Goal: Information Seeking & Learning: Learn about a topic

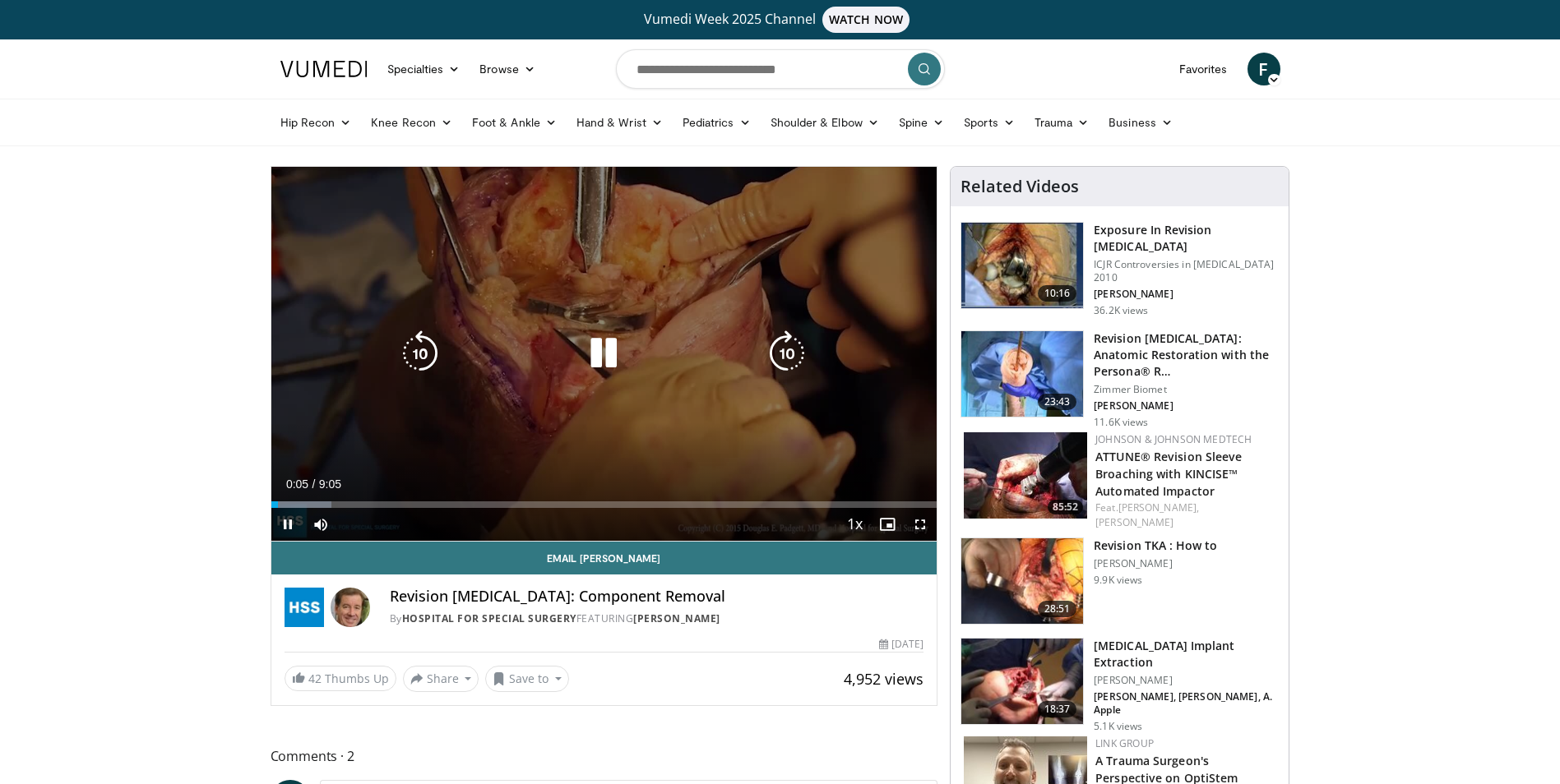
click at [599, 357] on icon "Video Player" at bounding box center [602, 353] width 46 height 46
click at [595, 339] on icon "Video Player" at bounding box center [602, 353] width 46 height 46
click at [599, 353] on icon "Video Player" at bounding box center [602, 353] width 46 height 46
click at [599, 358] on icon "Video Player" at bounding box center [602, 354] width 46 height 46
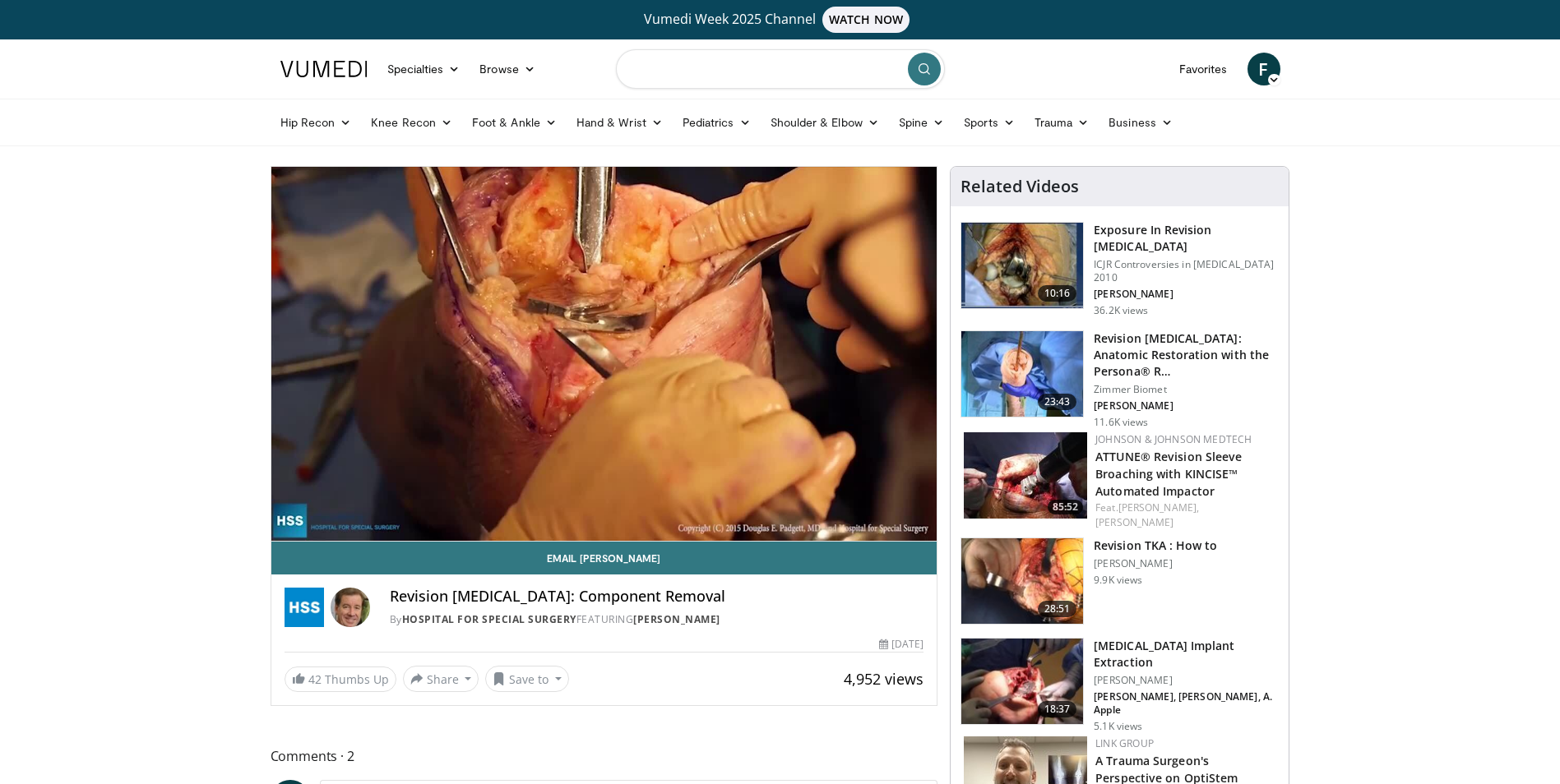
click at [783, 65] on input "Search topics, interventions" at bounding box center [780, 69] width 329 height 39
type input "**********"
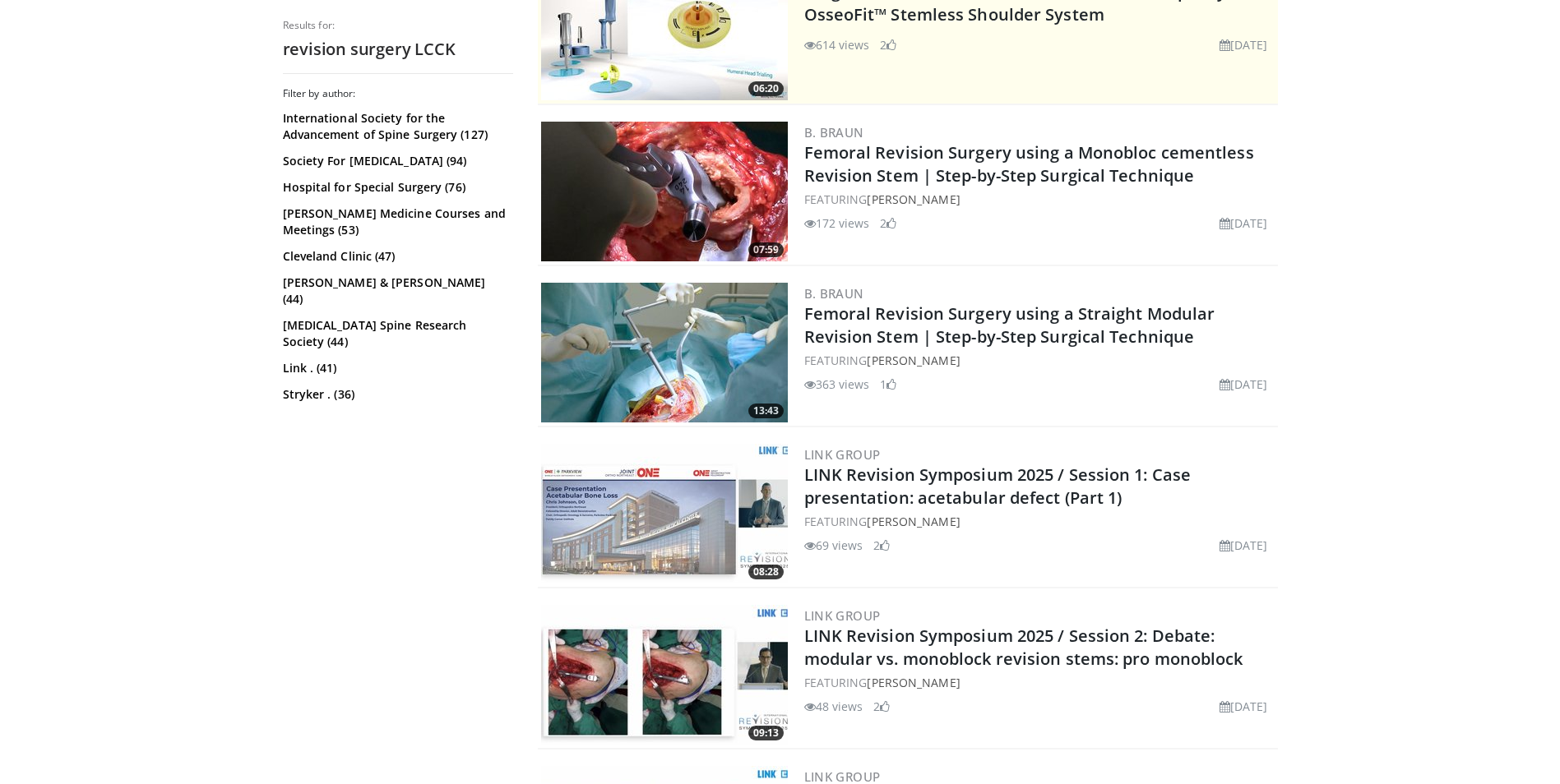
scroll to position [164, 0]
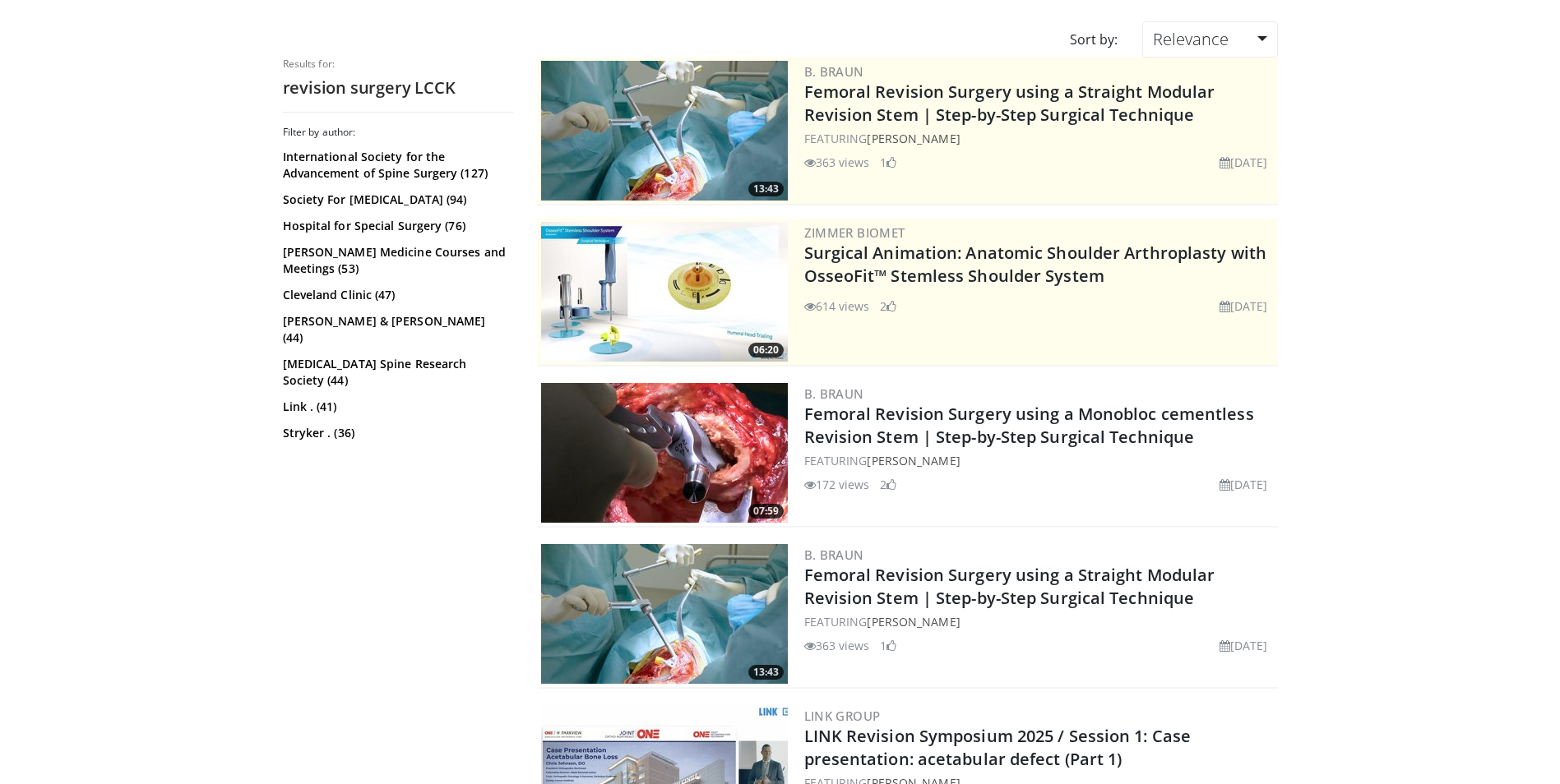
click at [670, 127] on img at bounding box center [663, 131] width 247 height 140
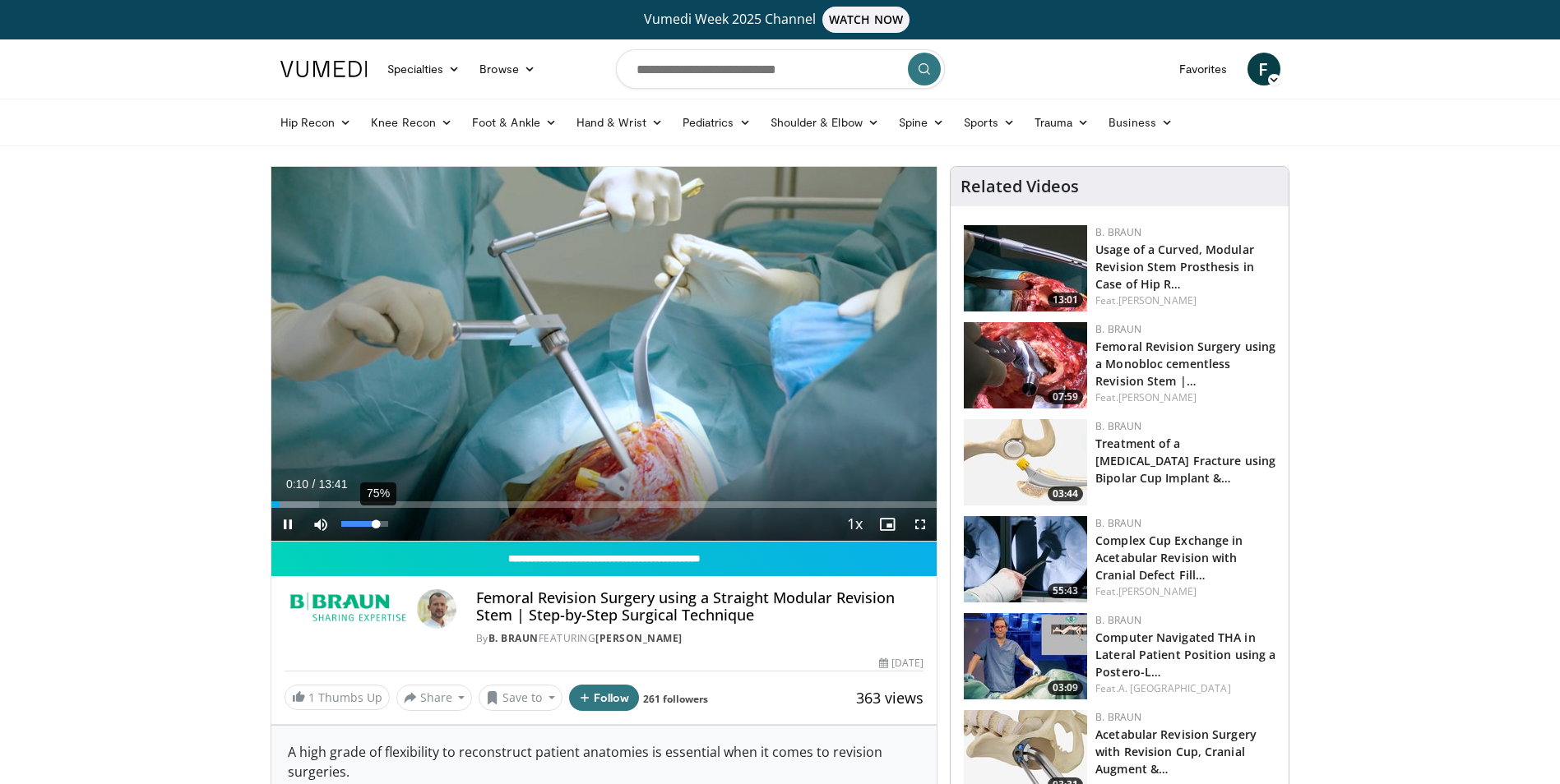
drag, startPoint x: 386, startPoint y: 525, endPoint x: 377, endPoint y: 529, distance: 9.8
click at [377, 527] on div "Volume Level" at bounding box center [359, 523] width 35 height 5
click at [312, 501] on div "Progress Bar" at bounding box center [311, 504] width 2 height 6
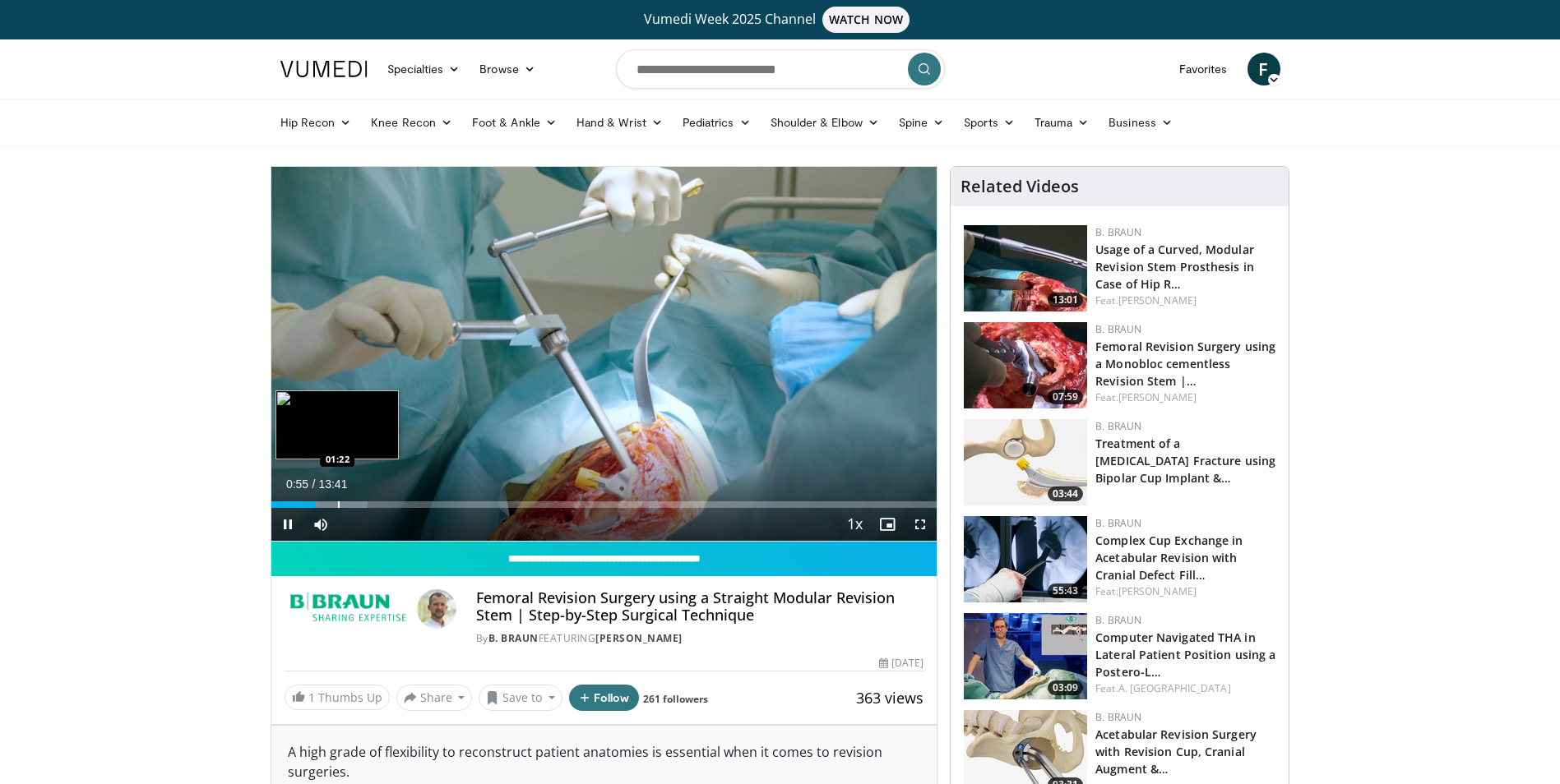
click at [338, 504] on div "Progress Bar" at bounding box center [339, 504] width 2 height 6
click at [373, 506] on div "Progress Bar" at bounding box center [374, 504] width 2 height 6
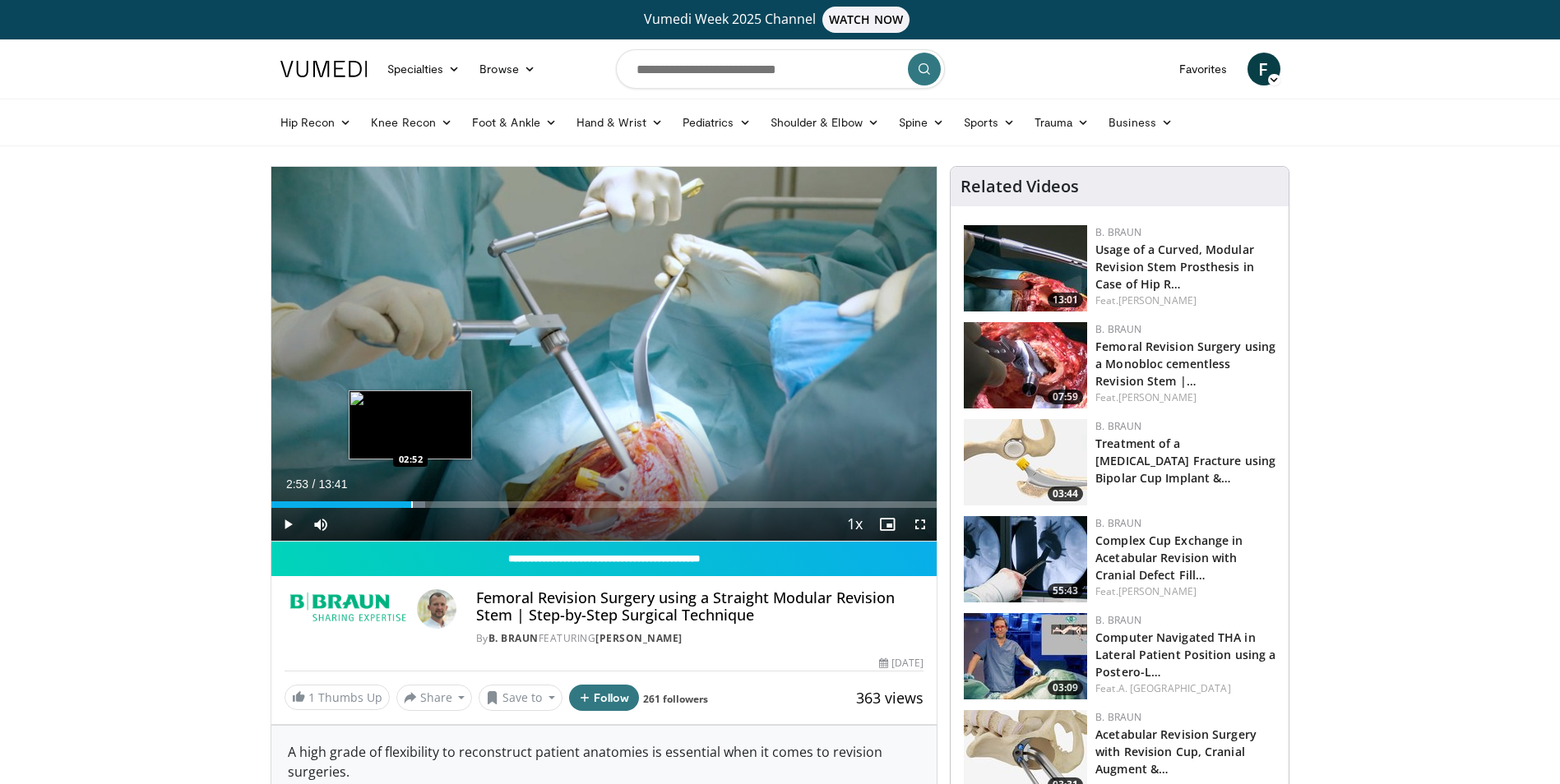
click at [412, 501] on div "Progress Bar" at bounding box center [412, 504] width 2 height 6
click at [433, 506] on div "Progress Bar" at bounding box center [434, 504] width 2 height 6
click at [464, 501] on div "Progress Bar" at bounding box center [464, 504] width 2 height 6
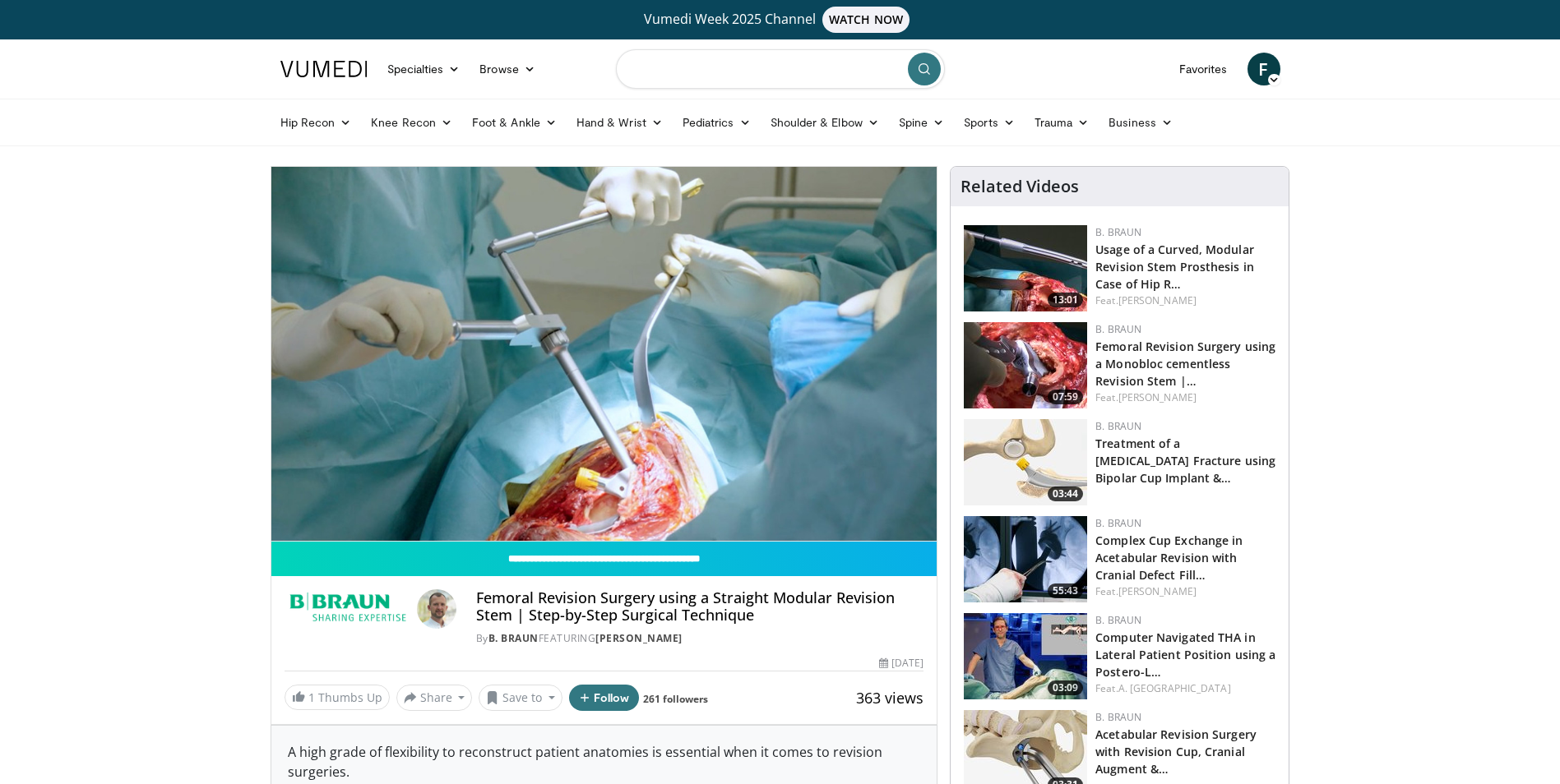
click at [777, 66] on input "Search topics, interventions" at bounding box center [780, 69] width 329 height 39
type input "**********"
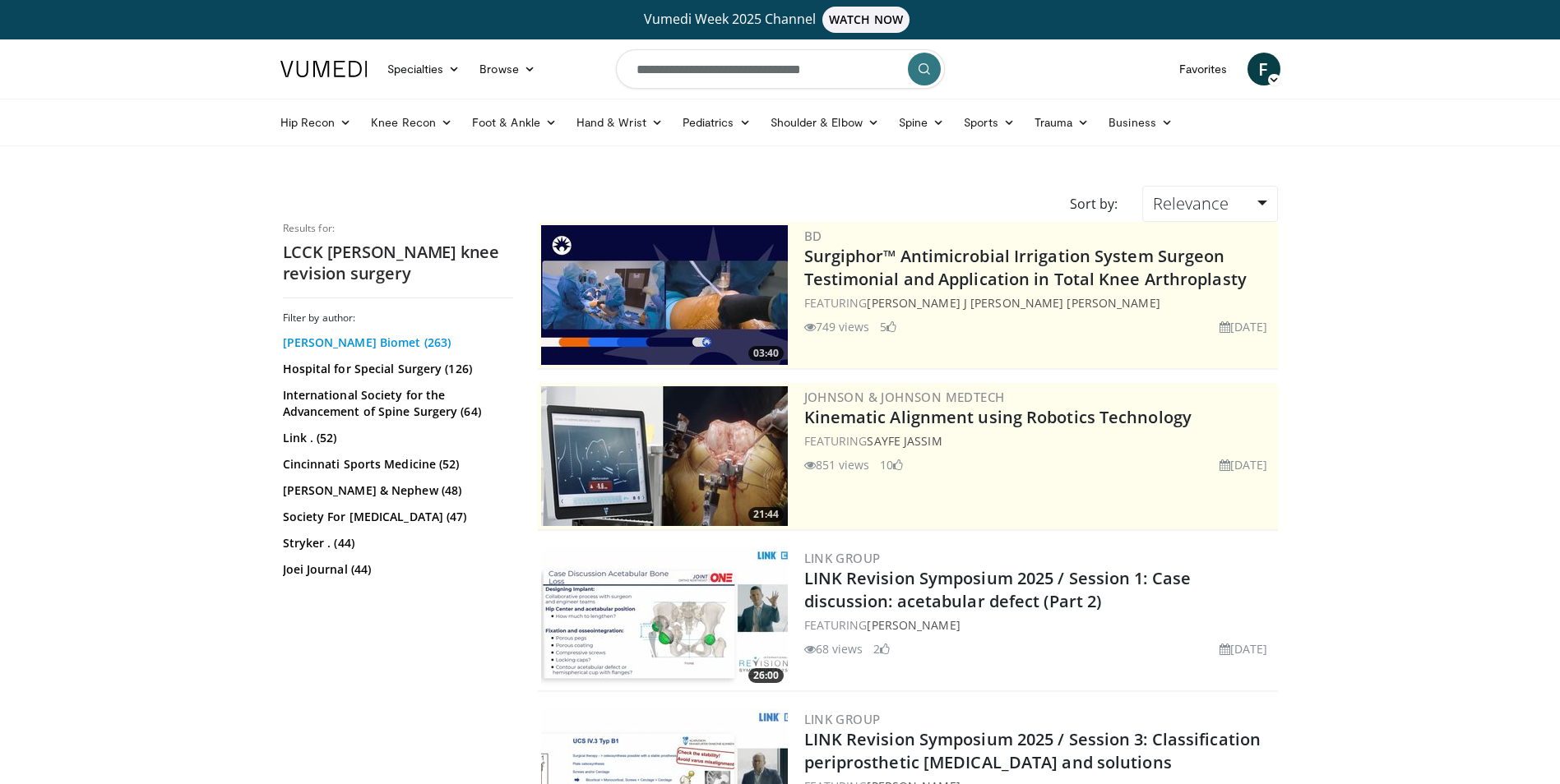
click at [343, 341] on link "Zimmer Biomet (263)" at bounding box center [395, 342] width 226 height 16
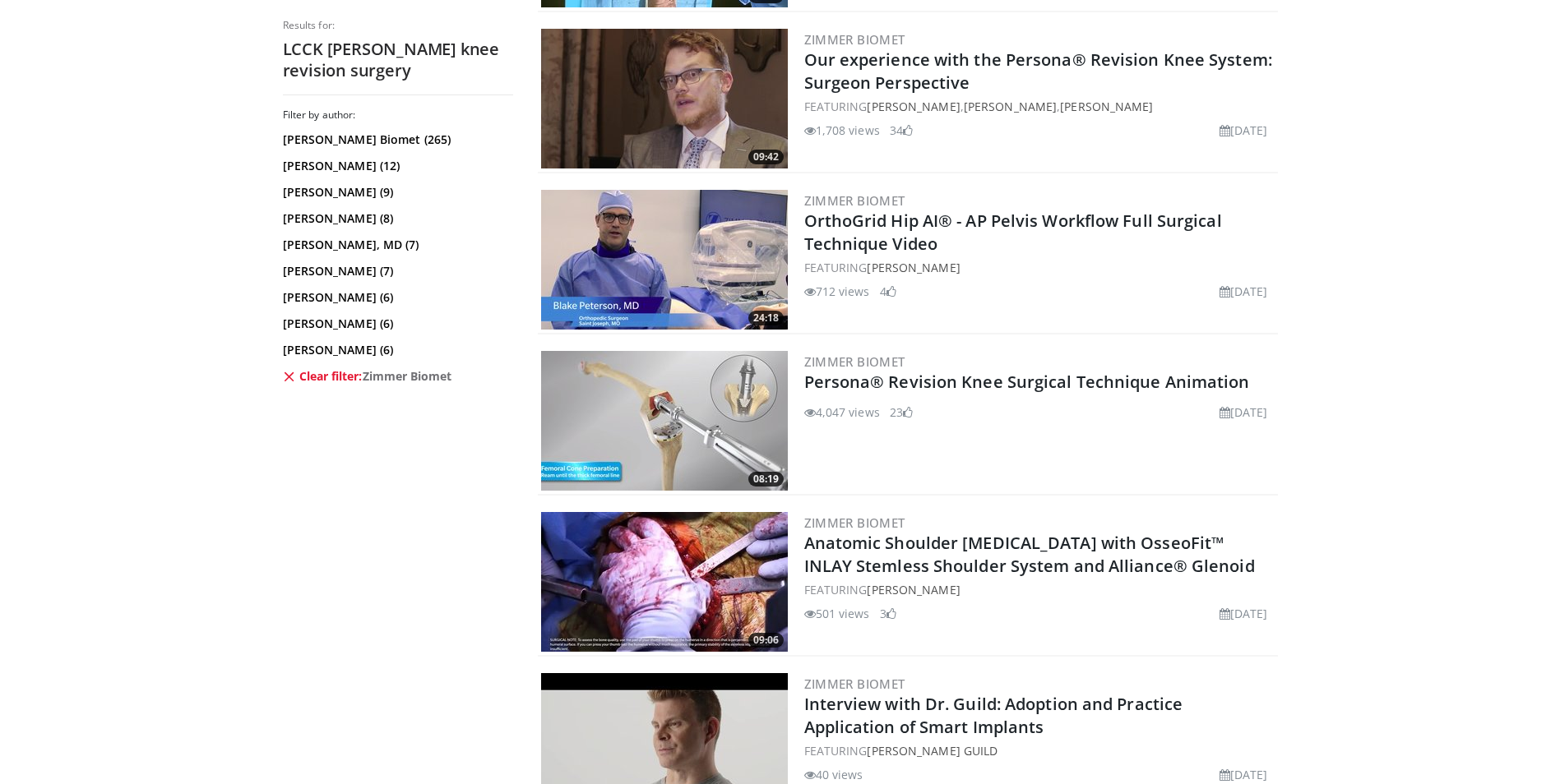
scroll to position [2136, 0]
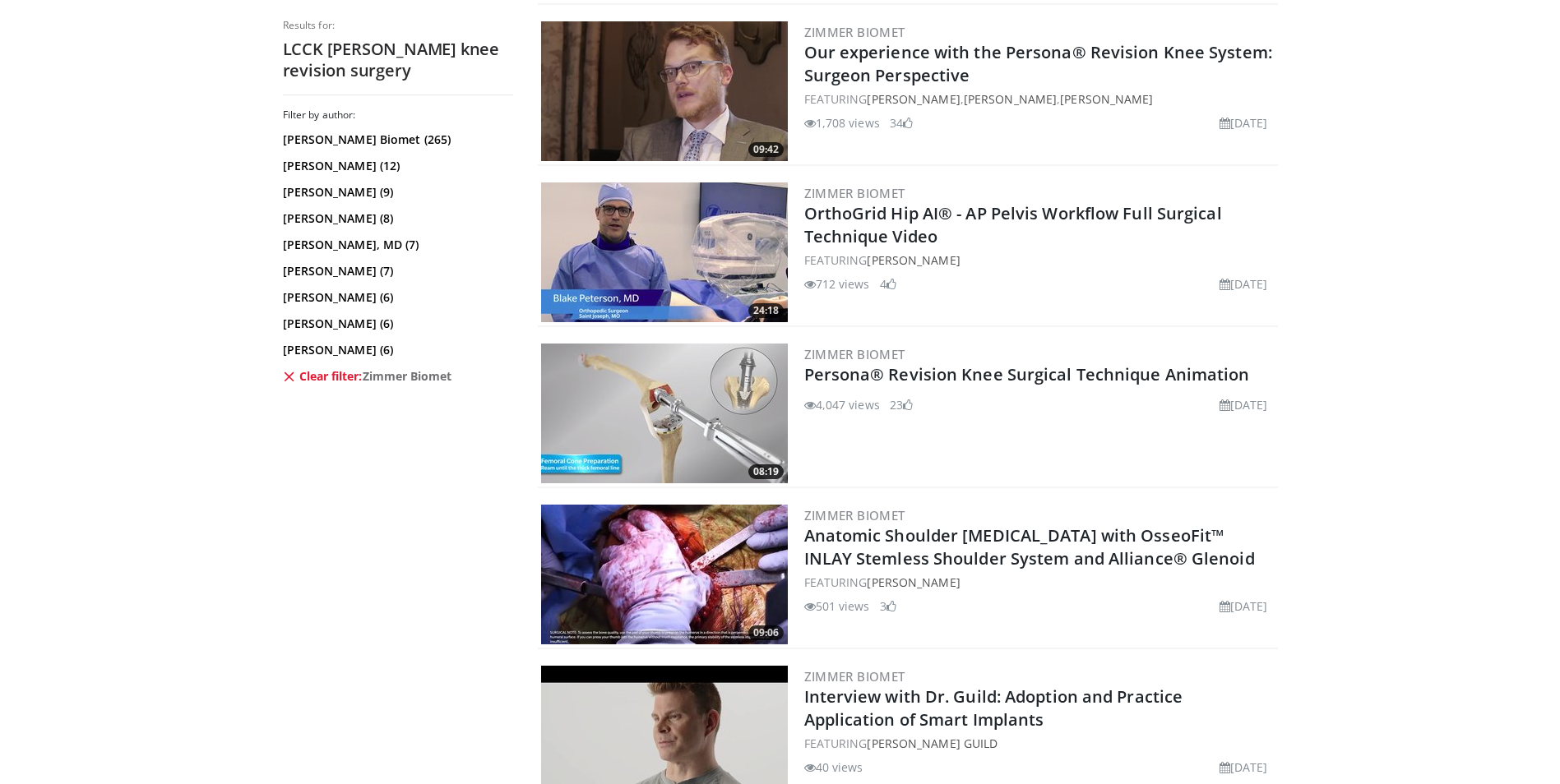
click at [685, 394] on img at bounding box center [663, 413] width 247 height 140
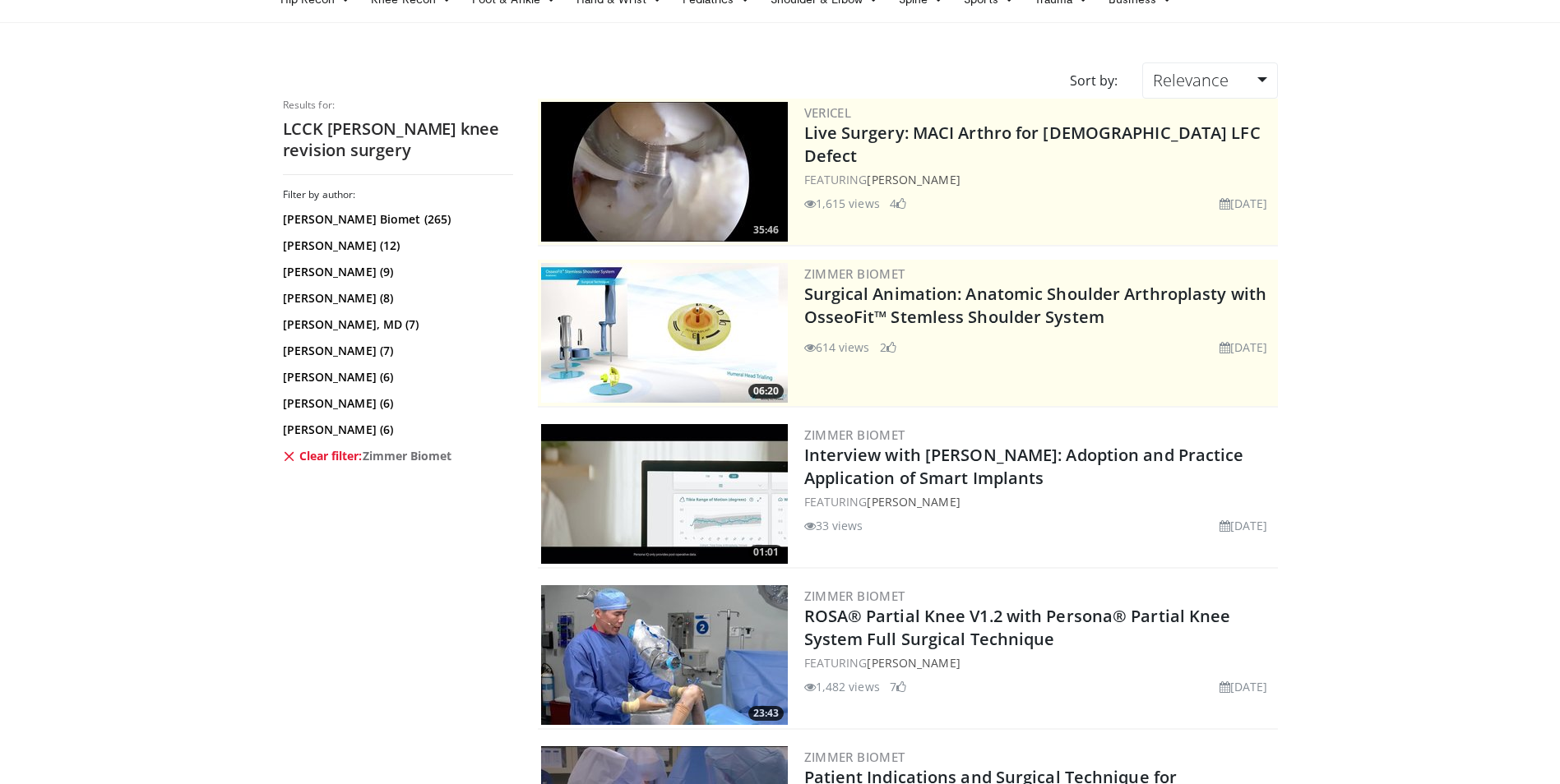
scroll to position [0, 0]
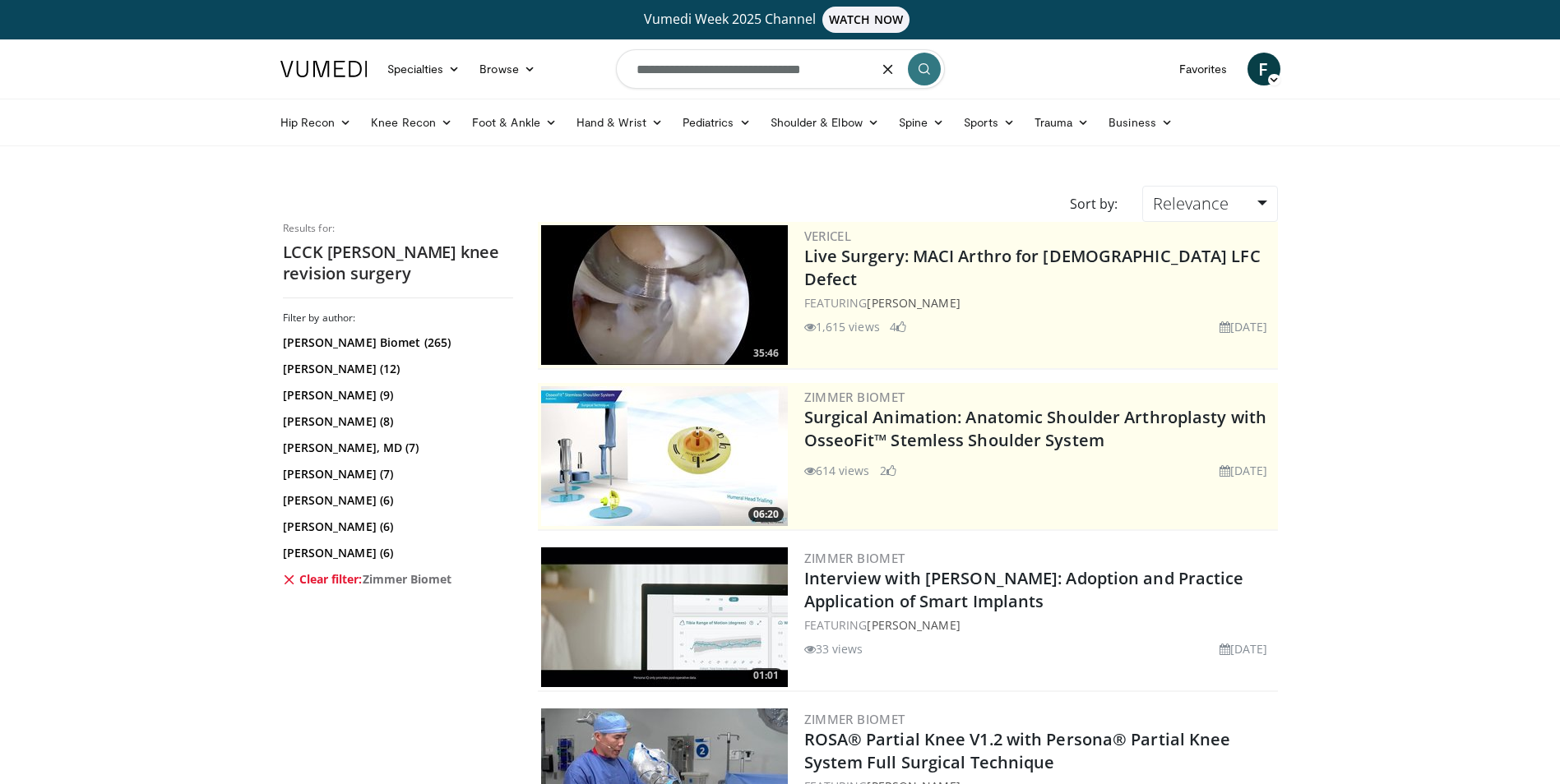
drag, startPoint x: 752, startPoint y: 71, endPoint x: 862, endPoint y: 65, distance: 110.2
click at [862, 65] on input "**********" at bounding box center [780, 69] width 329 height 39
type input "**********"
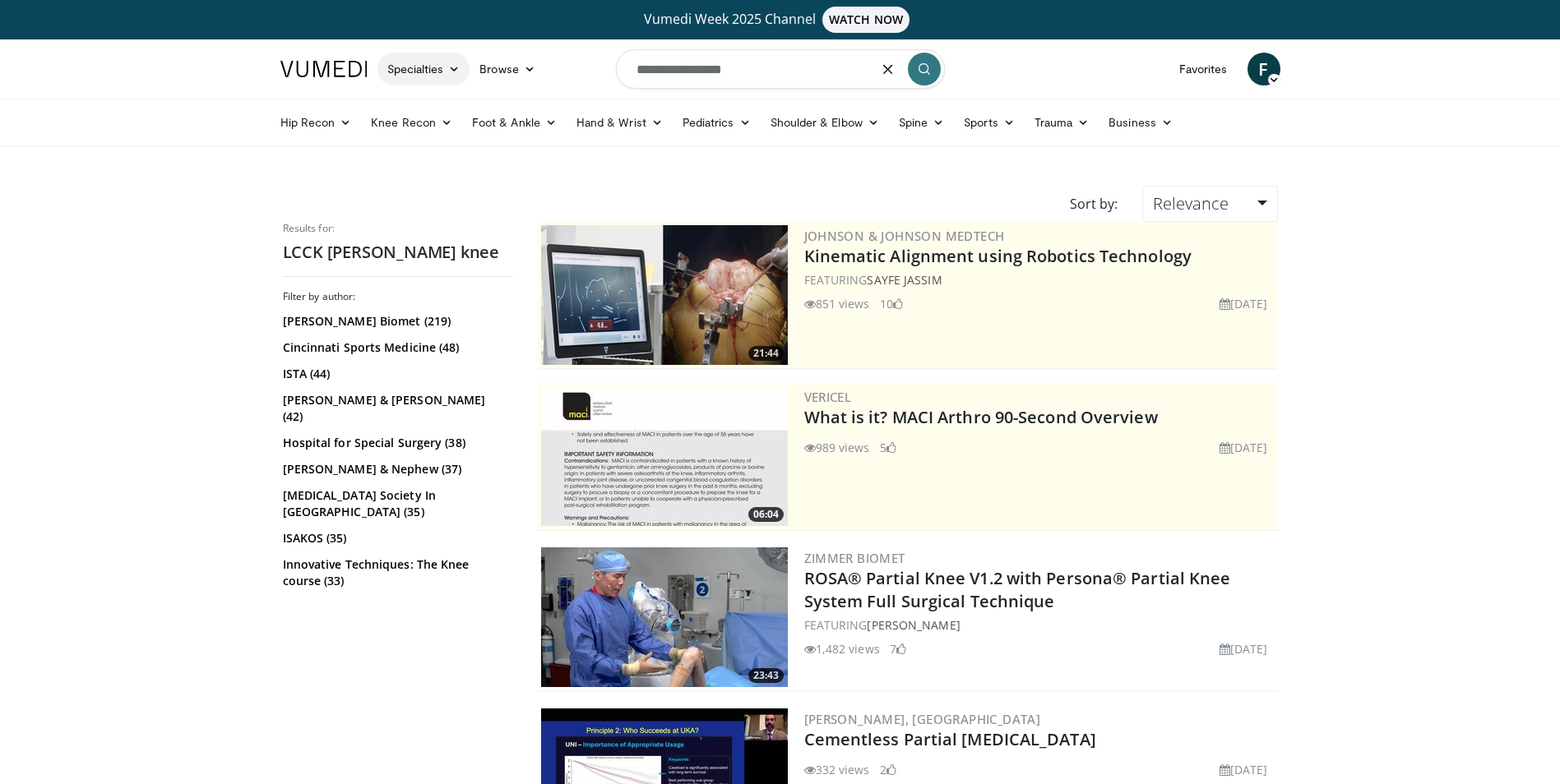
drag, startPoint x: 646, startPoint y: 70, endPoint x: 432, endPoint y: 69, distance: 214.0
click at [432, 69] on nav "Specialties Adult & Family Medicine Allergy, [MEDICAL_DATA], Immunology Anesthe…" at bounding box center [780, 69] width 1019 height 59
type input "**********"
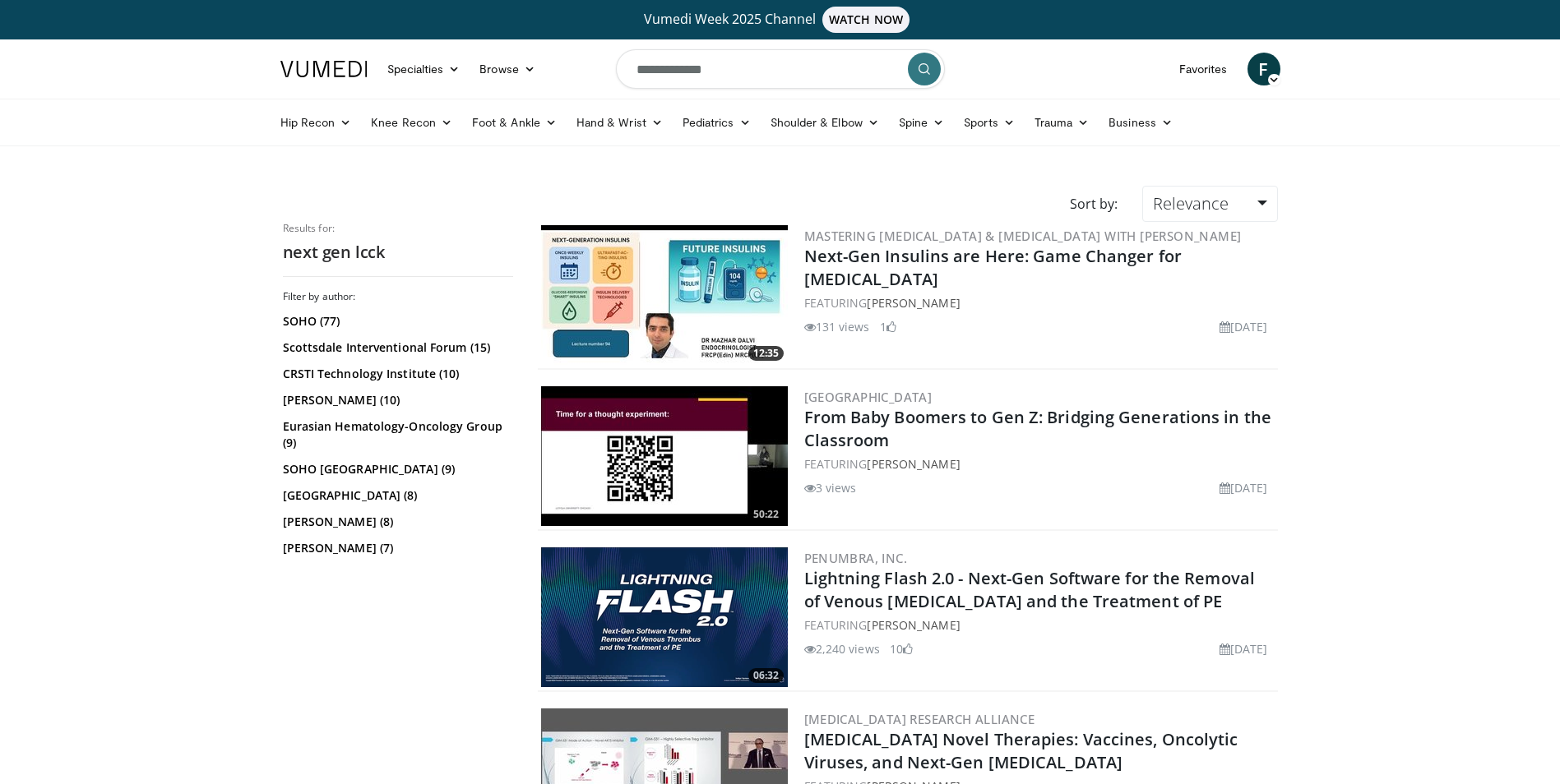
click at [729, 69] on input "**********" at bounding box center [780, 69] width 329 height 39
type input "**********"
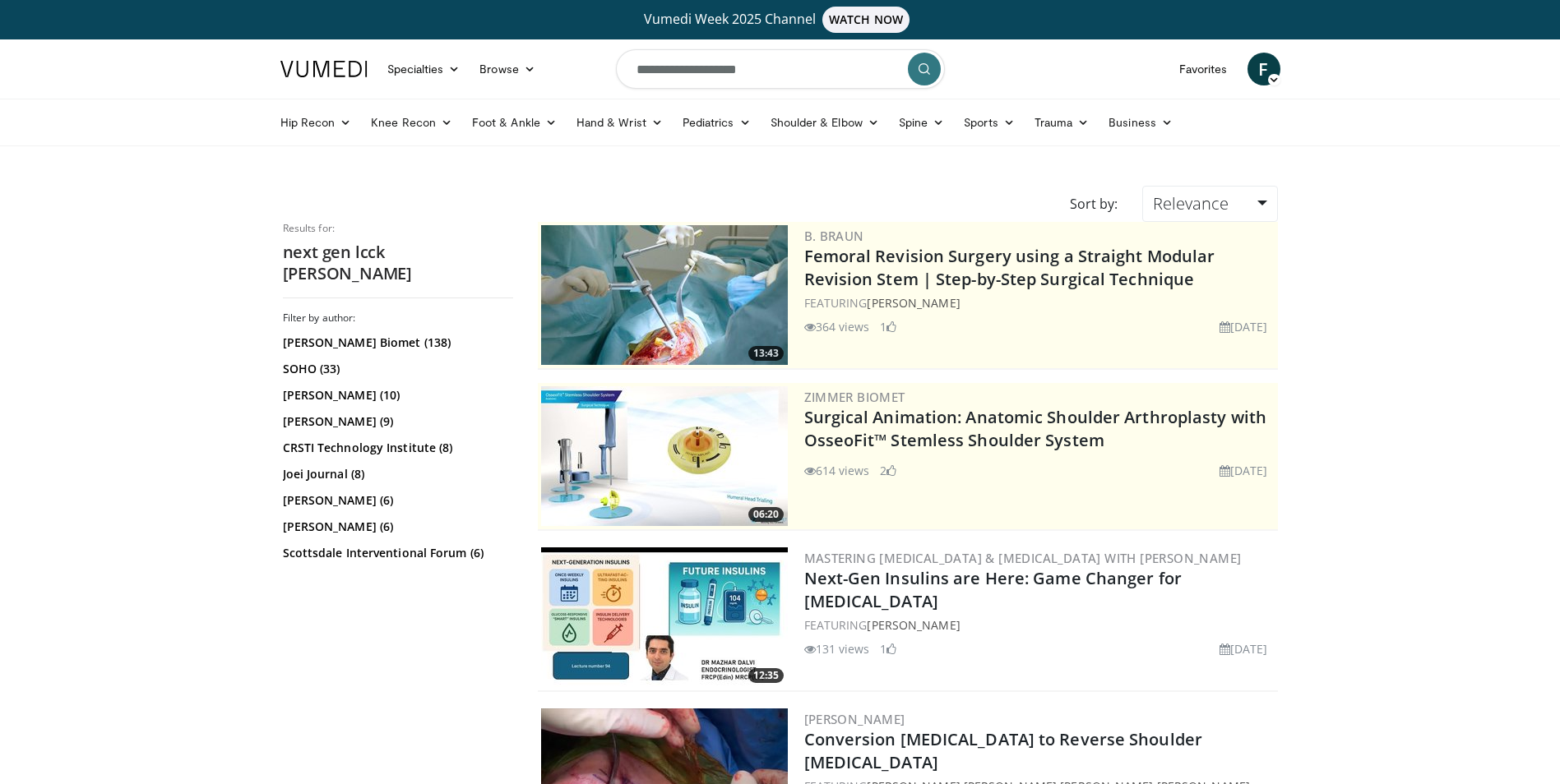
click at [660, 69] on input "**********" at bounding box center [780, 69] width 329 height 39
type input "**********"
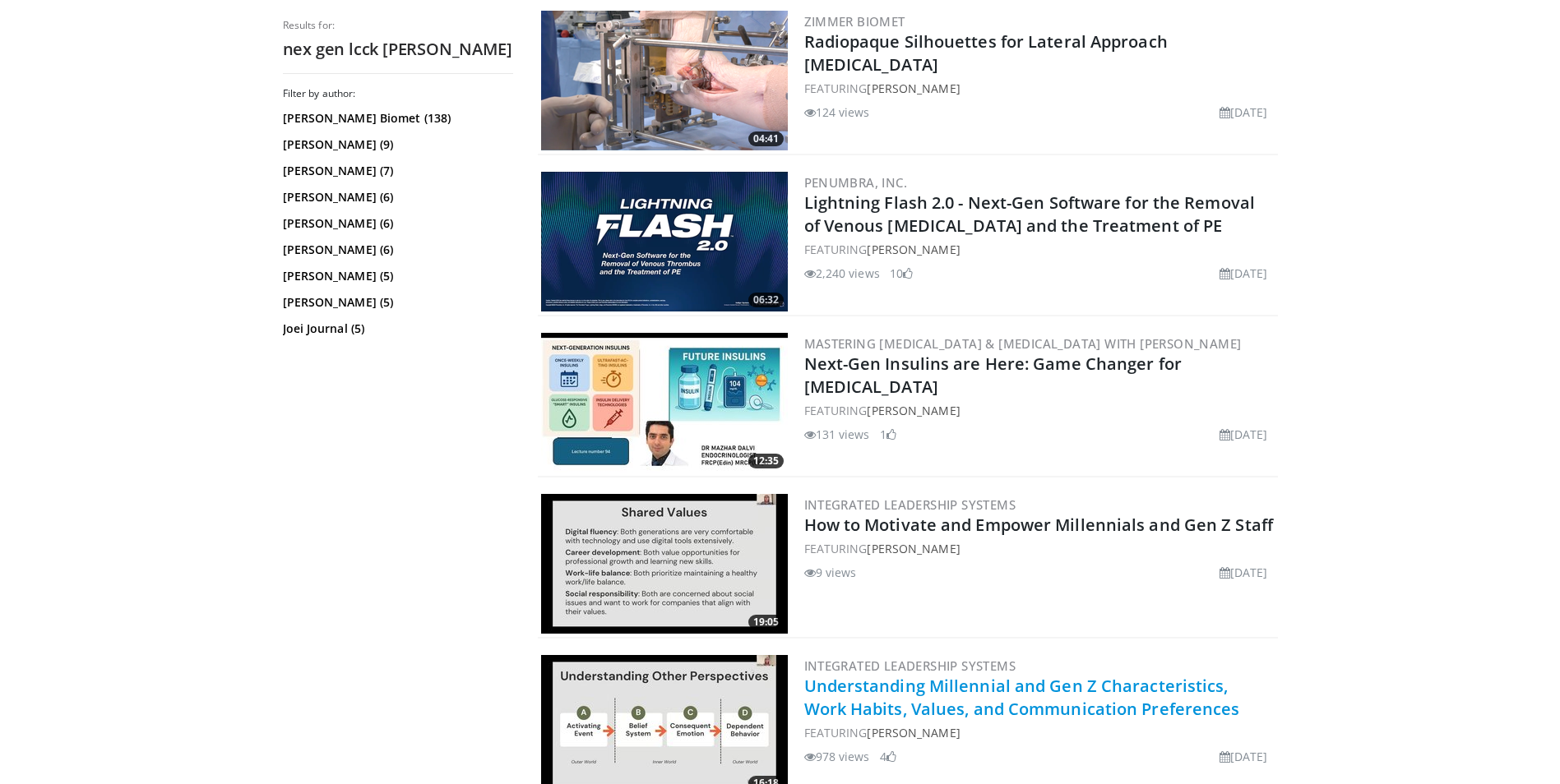
scroll to position [1643, 0]
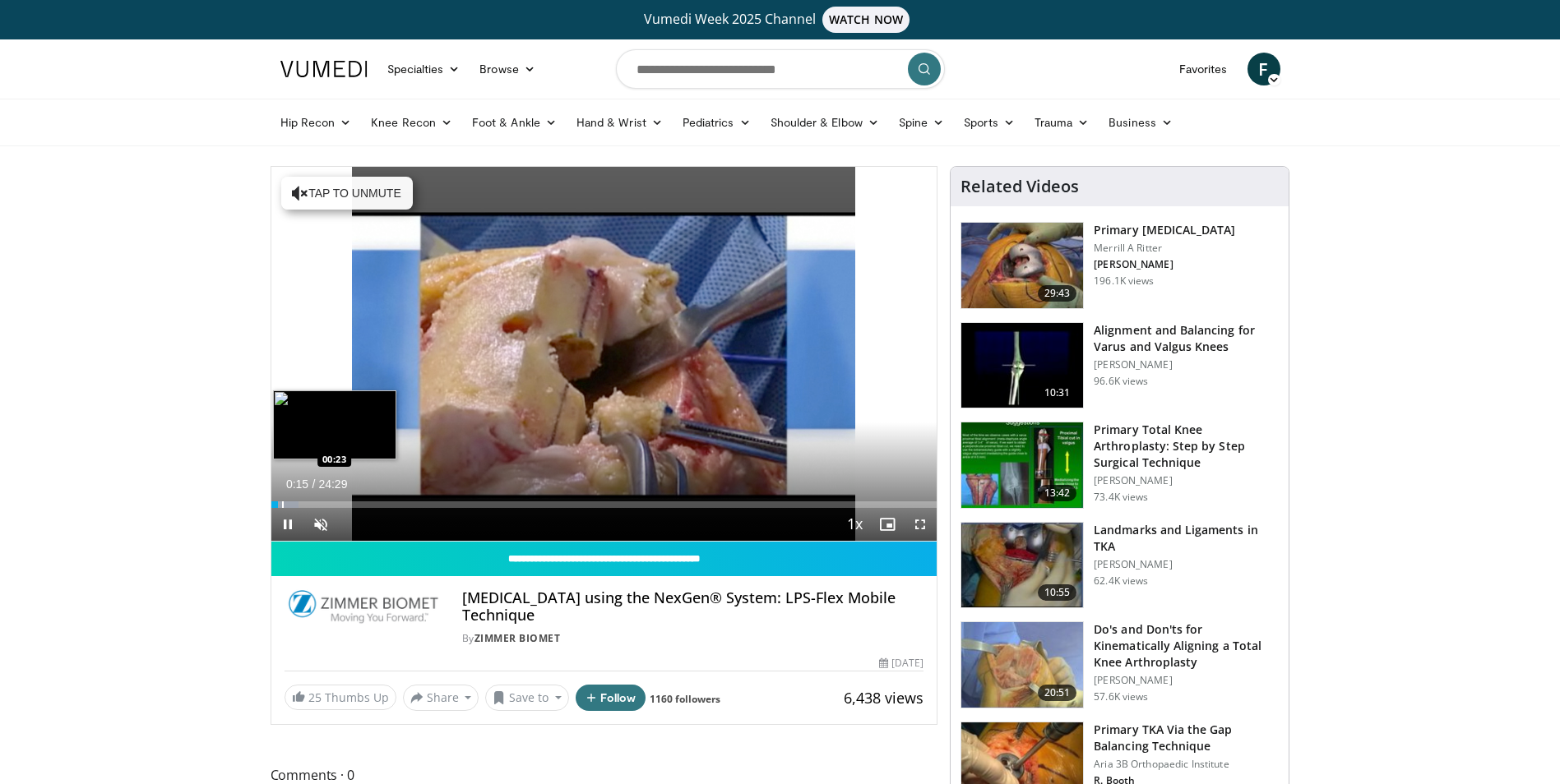
click at [282, 502] on div "Progress Bar" at bounding box center [283, 504] width 2 height 6
click at [287, 504] on div "Progress Bar" at bounding box center [288, 504] width 2 height 6
click at [300, 505] on div "Progress Bar" at bounding box center [301, 504] width 2 height 6
click at [318, 525] on span "Video Player" at bounding box center [320, 524] width 33 height 33
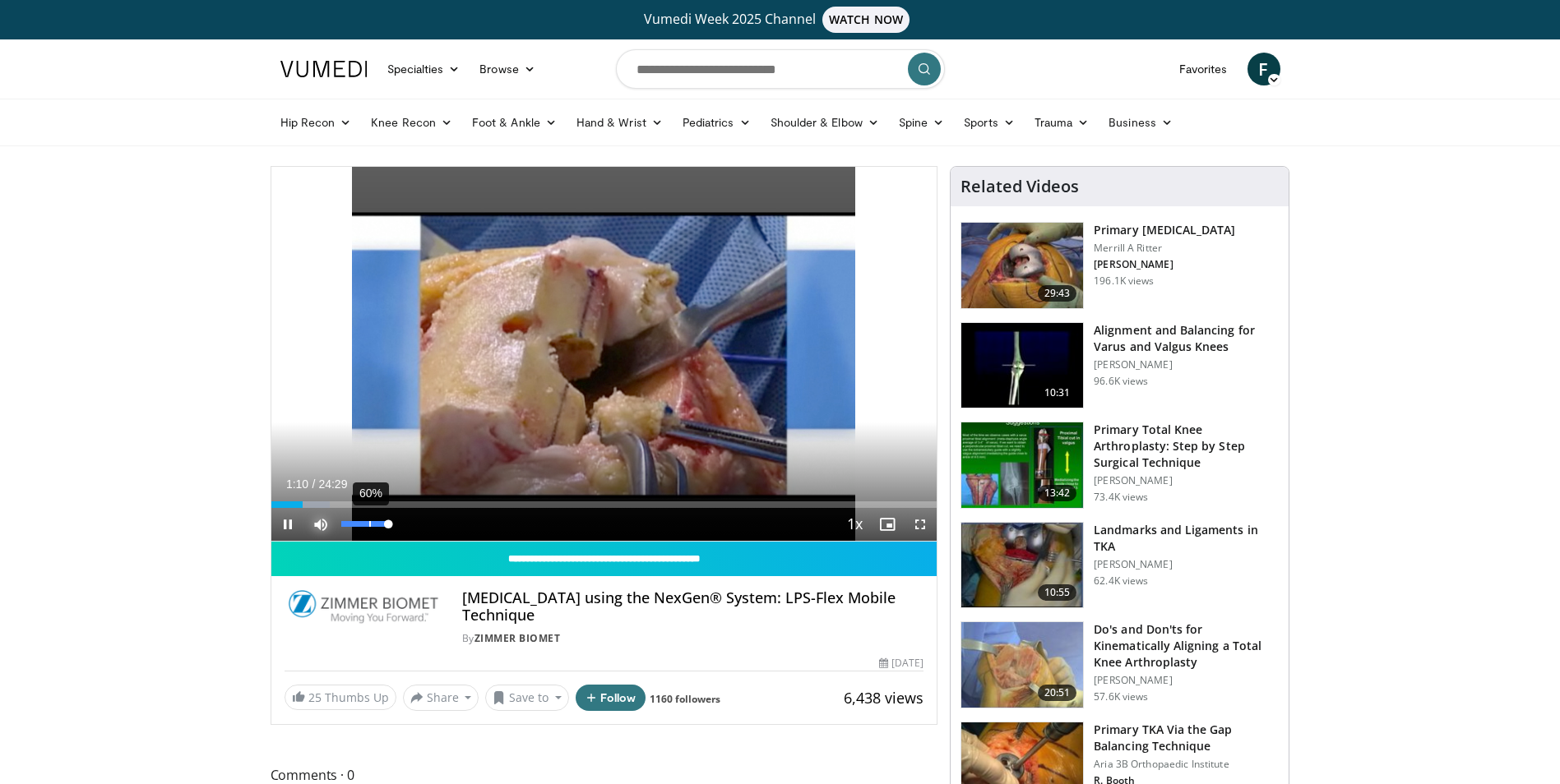
click at [370, 521] on div "60%" at bounding box center [365, 523] width 47 height 5
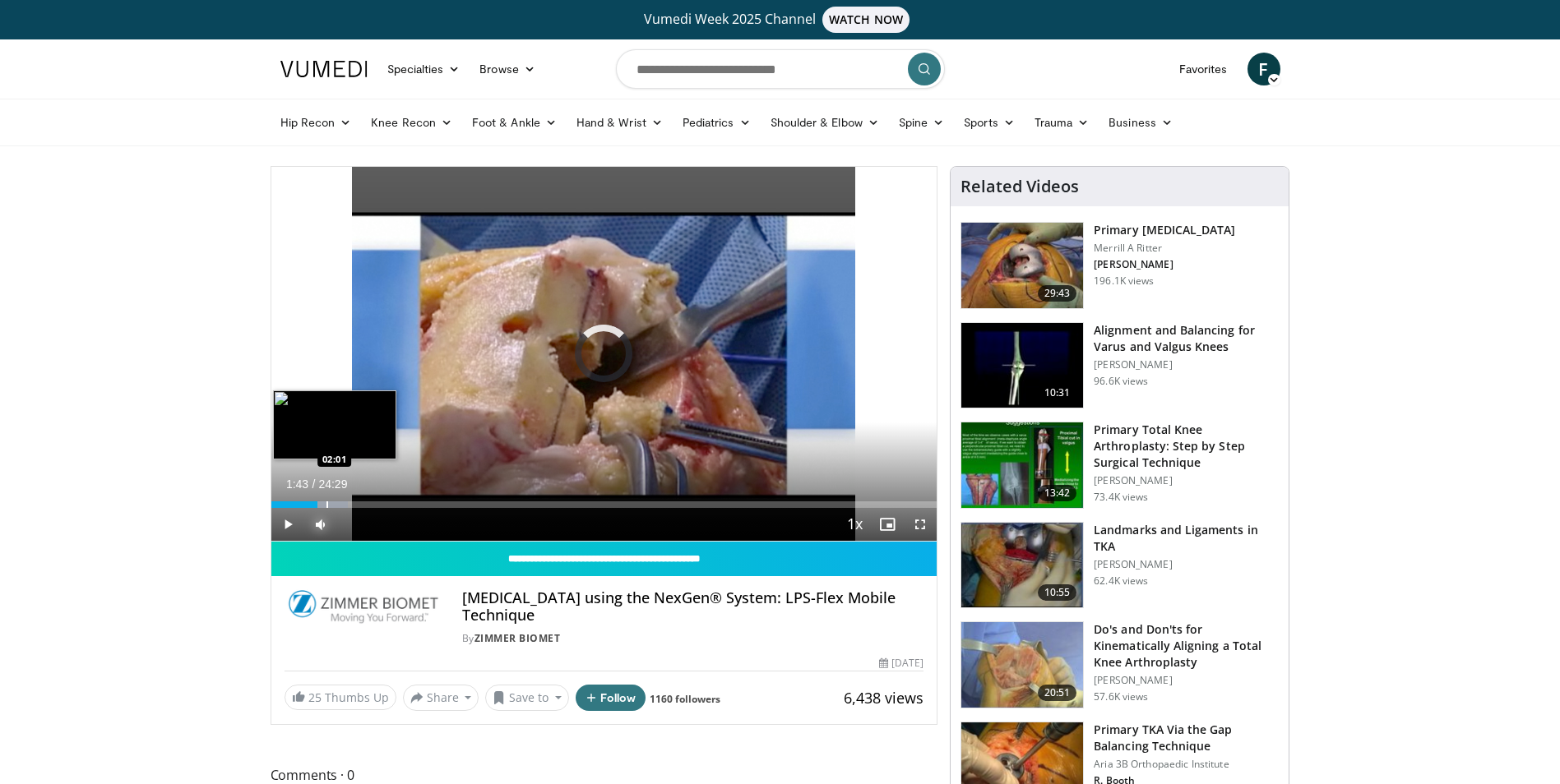
click at [327, 503] on div "Progress Bar" at bounding box center [327, 504] width 2 height 6
click at [351, 507] on div "Progress Bar" at bounding box center [352, 504] width 2 height 6
click at [369, 504] on div "Progress Bar" at bounding box center [370, 504] width 2 height 6
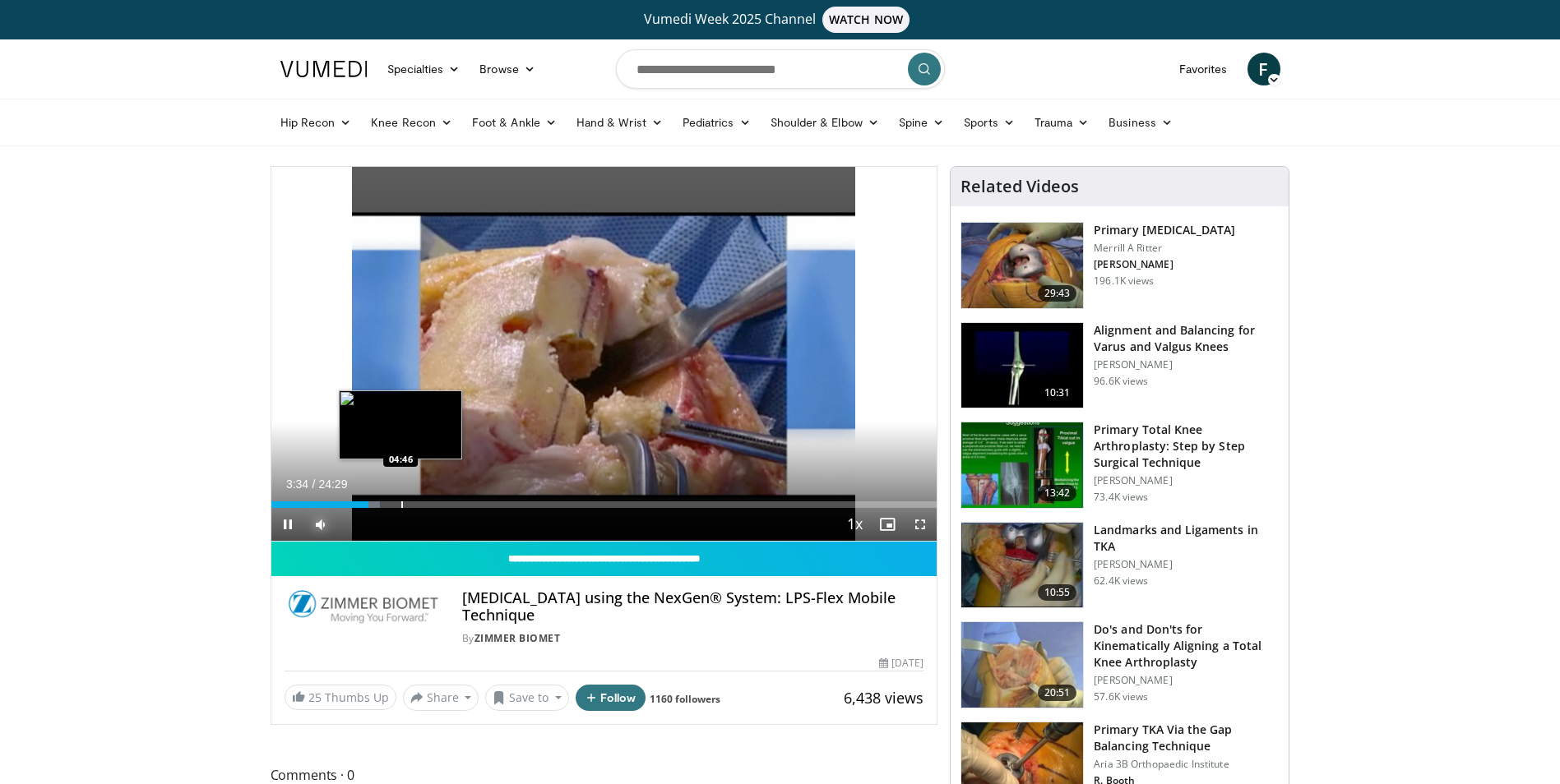
click at [402, 506] on div "Progress Bar" at bounding box center [403, 504] width 2 height 6
click at [421, 505] on video-js "**********" at bounding box center [604, 354] width 666 height 375
click at [494, 508] on div "Current Time 8:05 / Duration 24:29 Pause Skip Backward Skip Forward Mute 54% Lo…" at bounding box center [604, 524] width 666 height 33
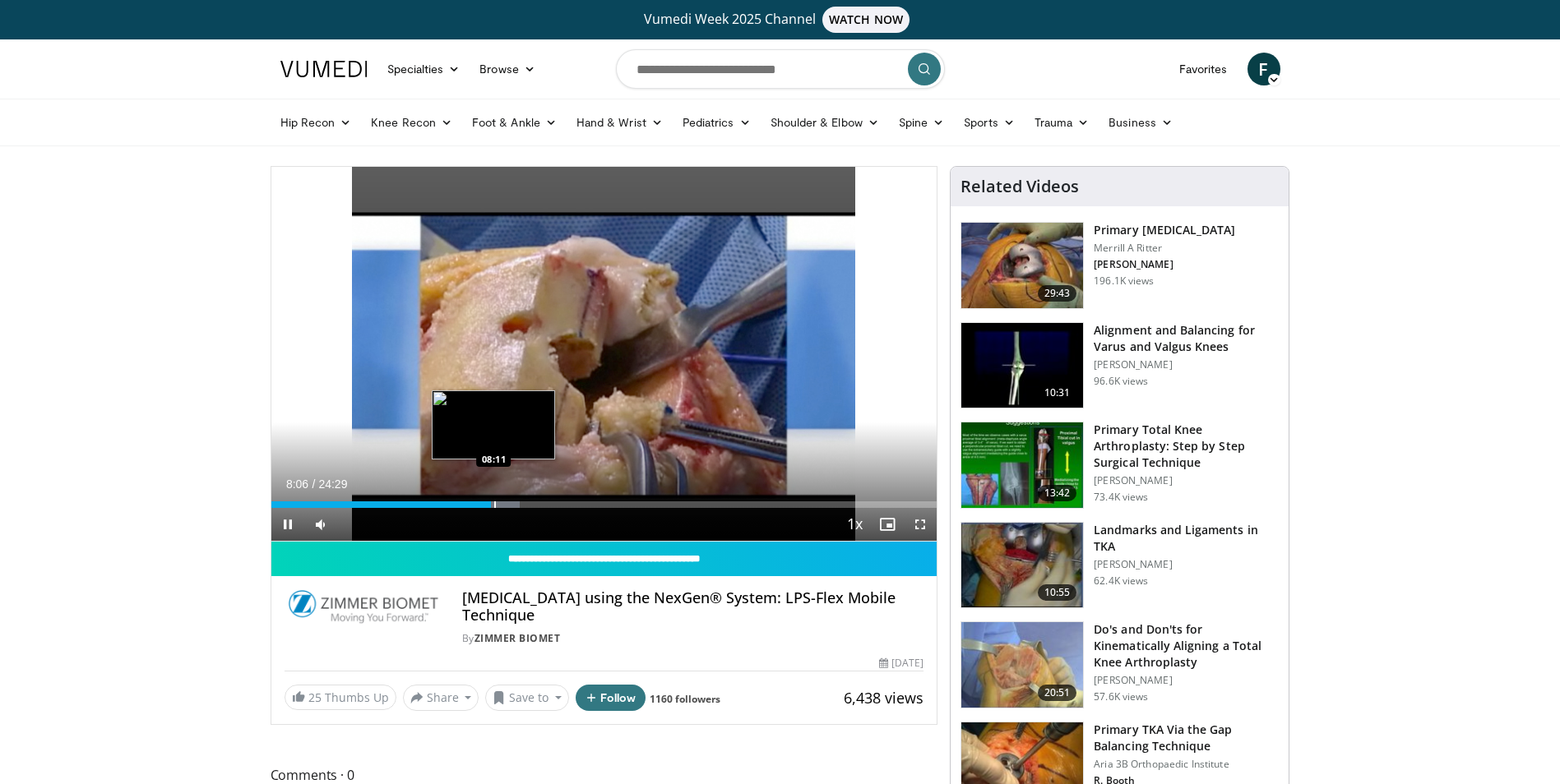
click at [494, 502] on div "Progress Bar" at bounding box center [495, 504] width 2 height 6
click at [502, 503] on div "Progress Bar" at bounding box center [503, 504] width 2 height 6
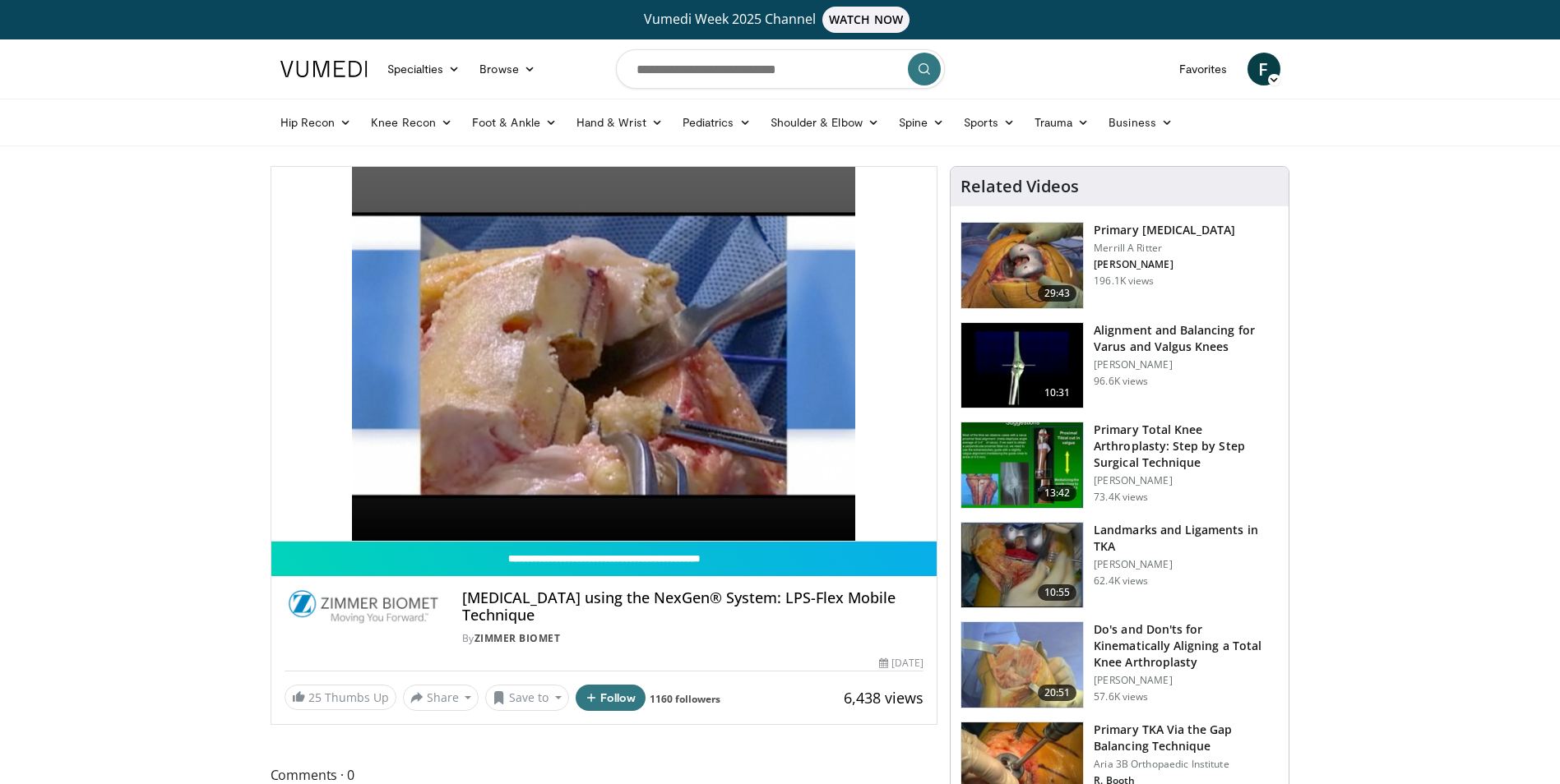
click at [1022, 258] on img at bounding box center [1022, 265] width 122 height 85
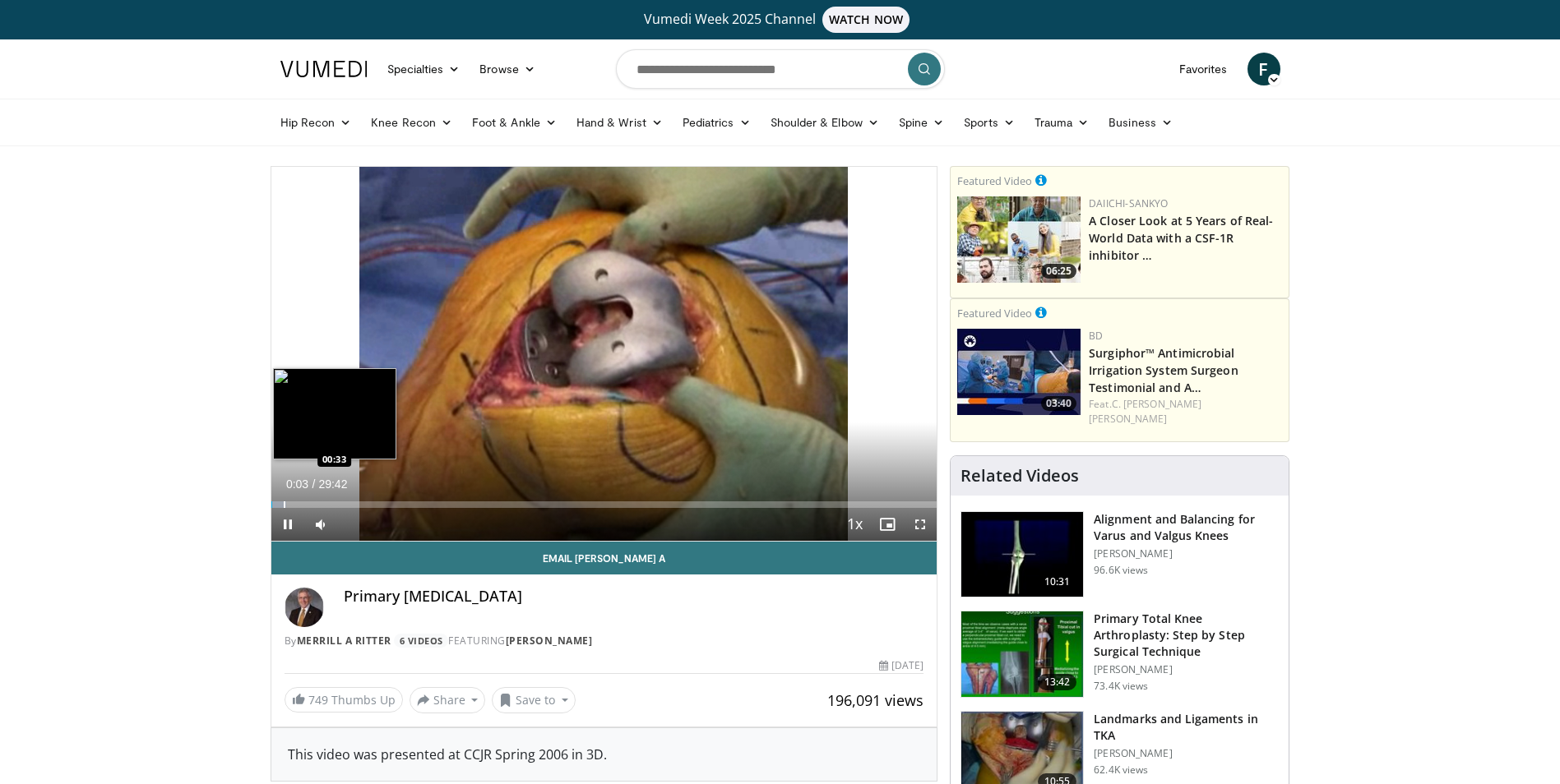
click at [283, 504] on div "Progress Bar" at bounding box center [284, 504] width 2 height 6
click at [290, 504] on div "Progress Bar" at bounding box center [291, 504] width 2 height 6
click at [301, 506] on div "Progress Bar" at bounding box center [302, 504] width 2 height 6
click at [318, 505] on div "Progress Bar" at bounding box center [317, 504] width 2 height 6
